Goal: Transaction & Acquisition: Purchase product/service

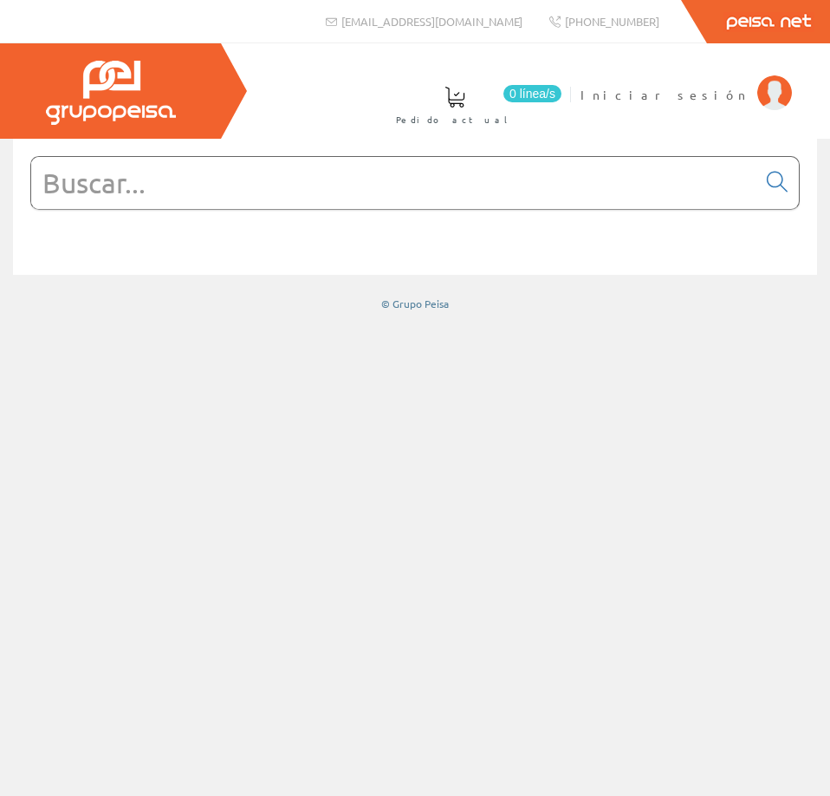
click at [253, 198] on input "text" at bounding box center [394, 183] width 726 height 52
click at [503, 172] on input "text" at bounding box center [394, 183] width 726 height 52
paste input "3x1,5 RZ1-K06"
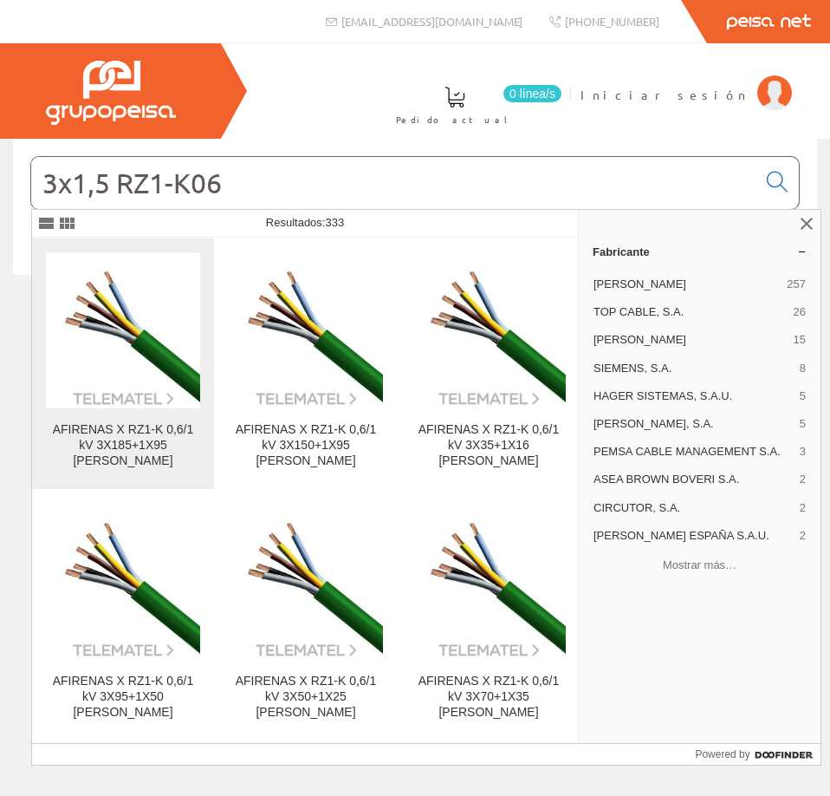
type input "3x1,5 RZ1-K06"
click at [128, 334] on img at bounding box center [123, 330] width 154 height 154
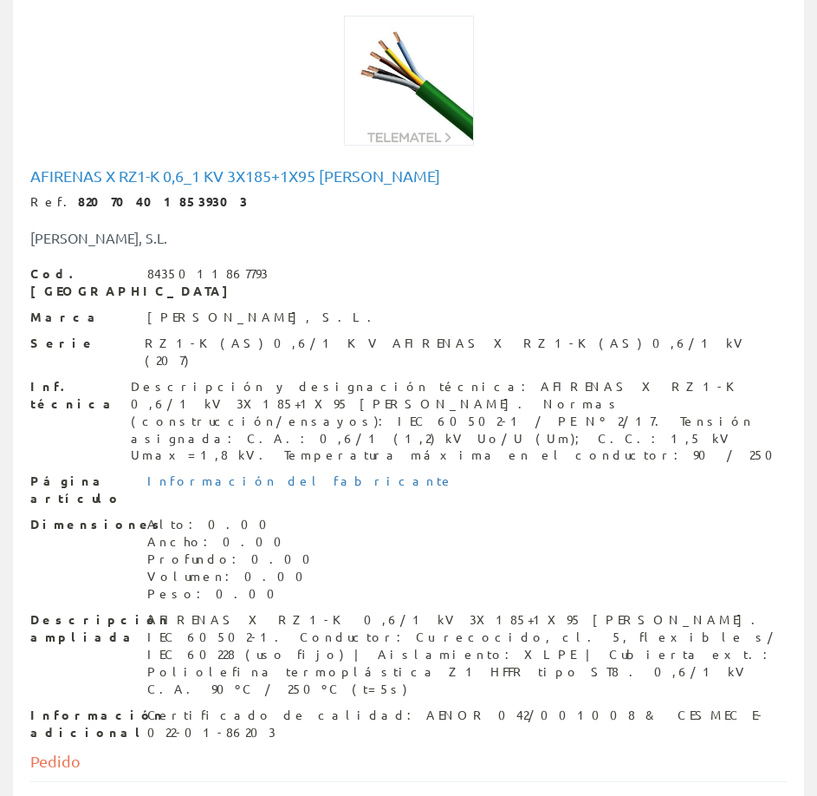
scroll to position [232, 0]
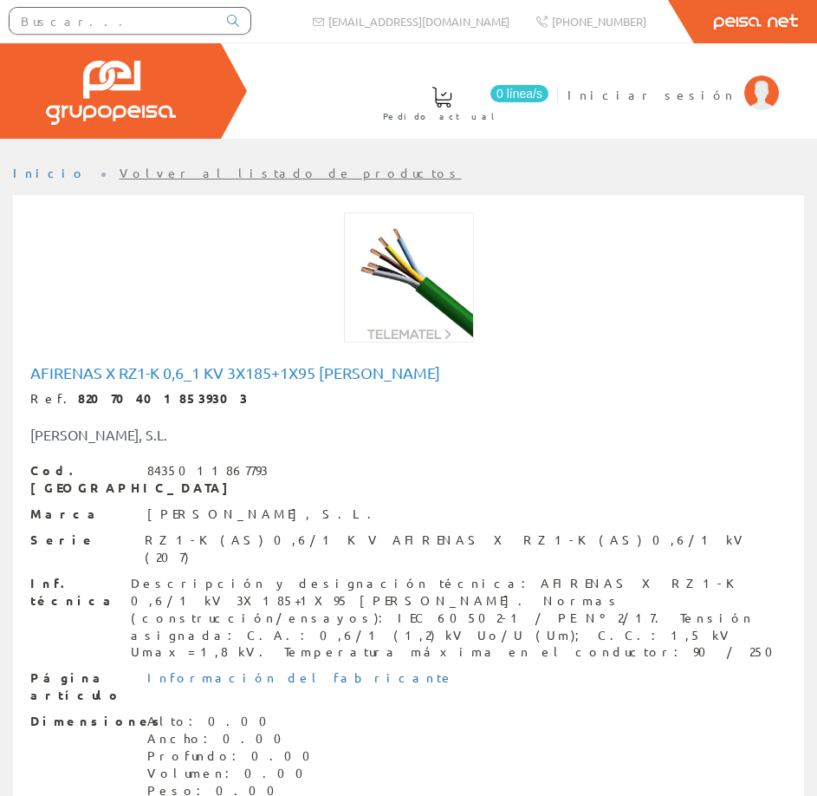
scroll to position [232, 0]
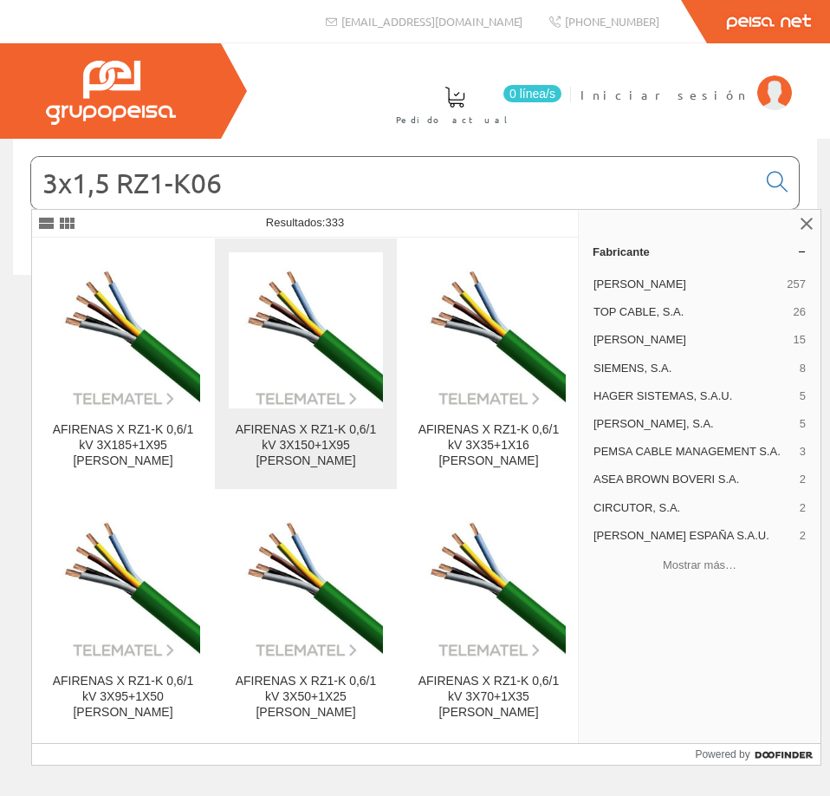
click at [342, 341] on img at bounding box center [306, 330] width 154 height 154
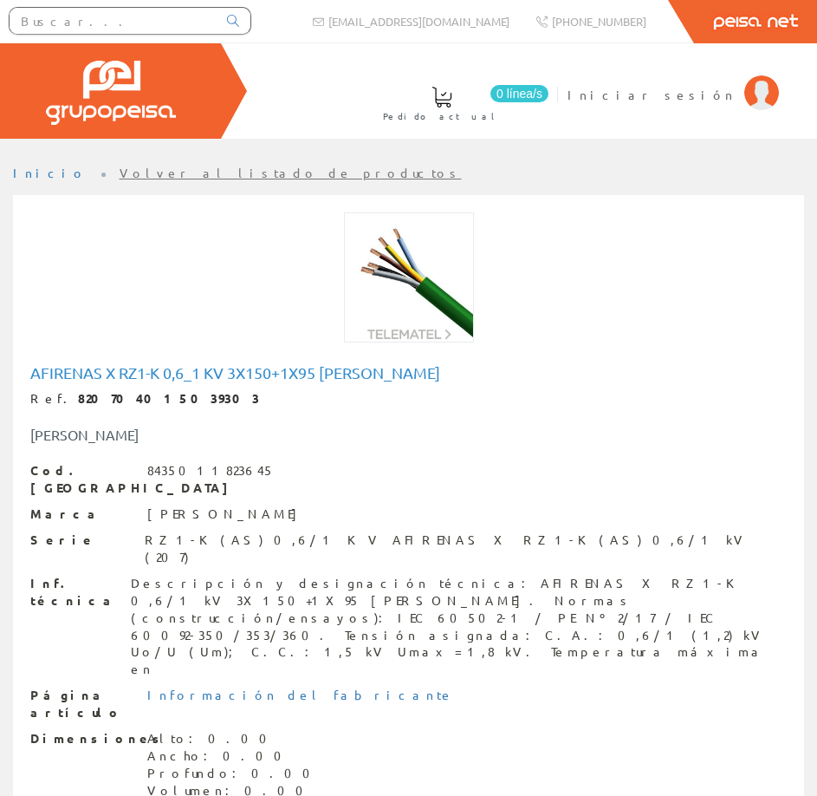
scroll to position [232, 0]
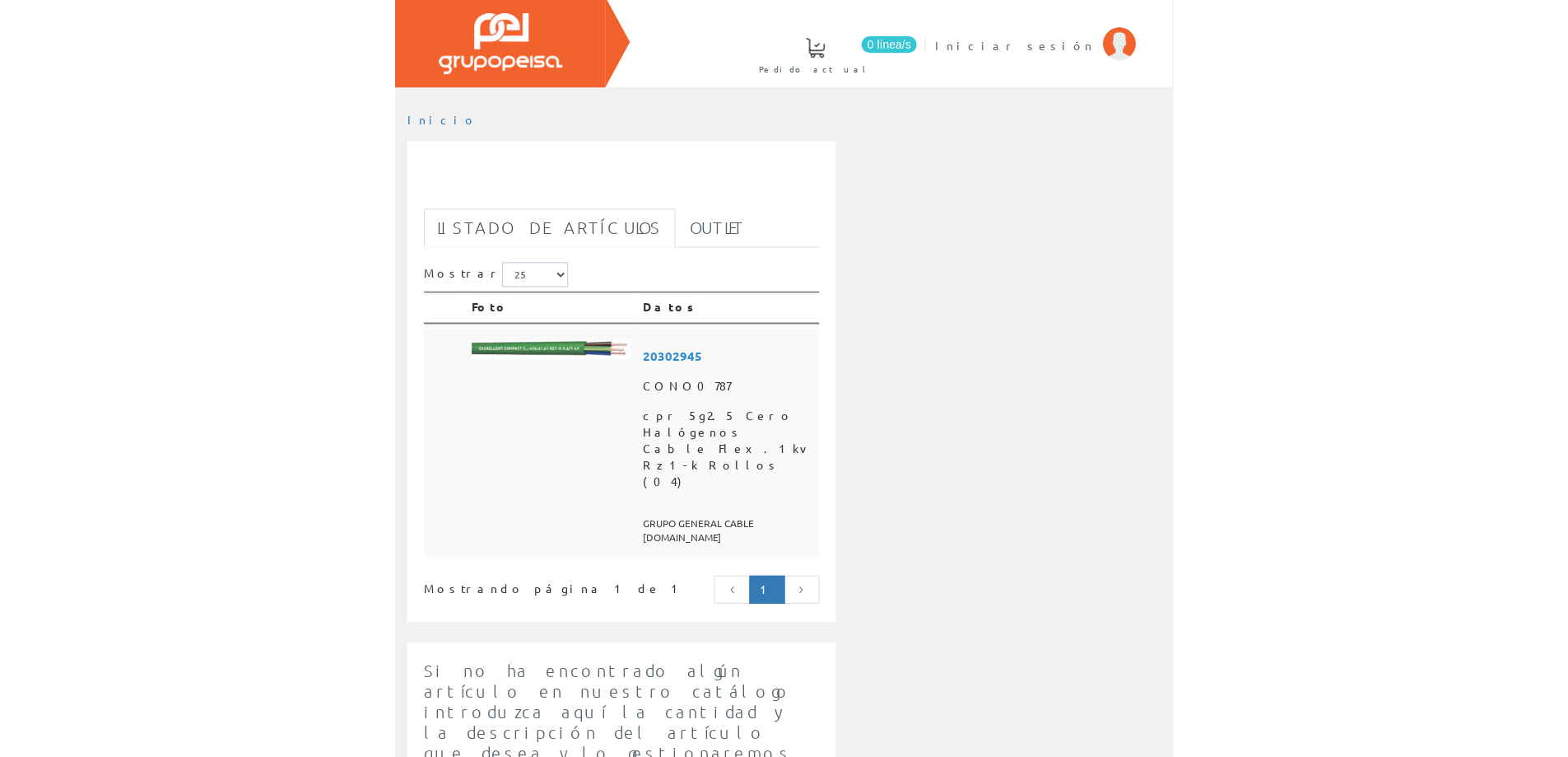
scroll to position [83, 0]
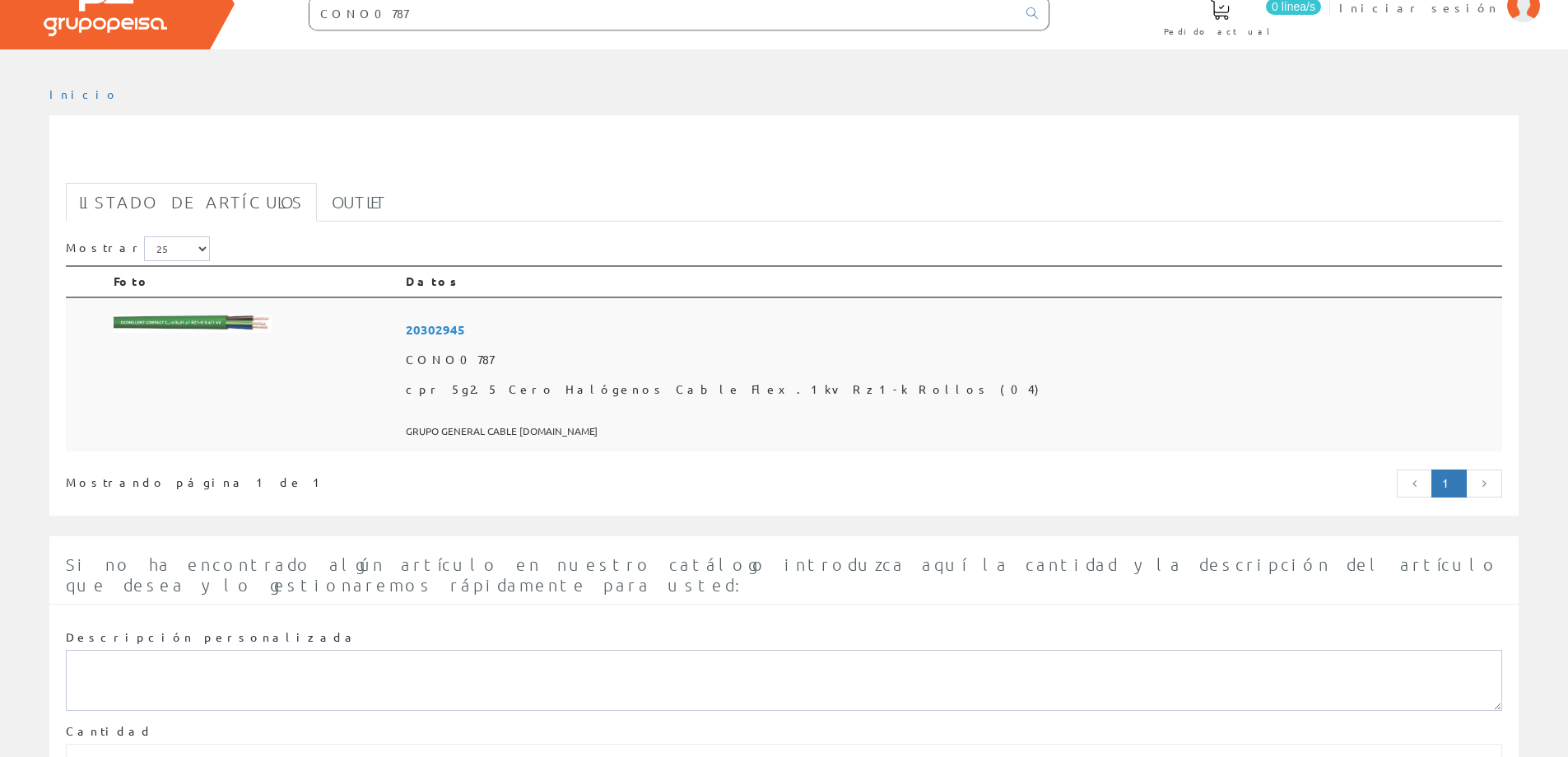
click at [635, 324] on span "20302945" at bounding box center [951, 330] width 1090 height 30
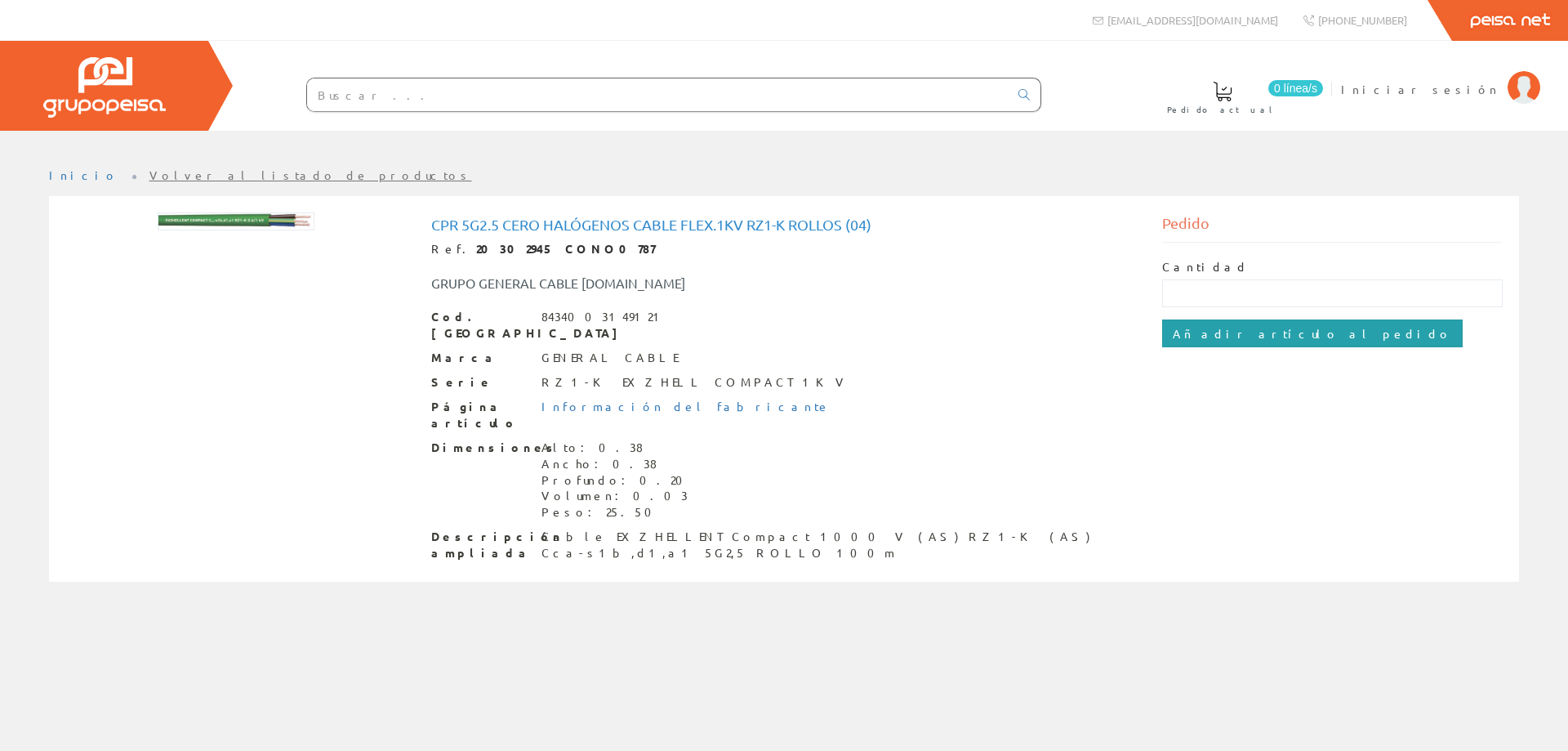
click at [1290, 328] on input "Añadir artículo al pedido" at bounding box center [1312, 333] width 301 height 27
